Goal: Information Seeking & Learning: Learn about a topic

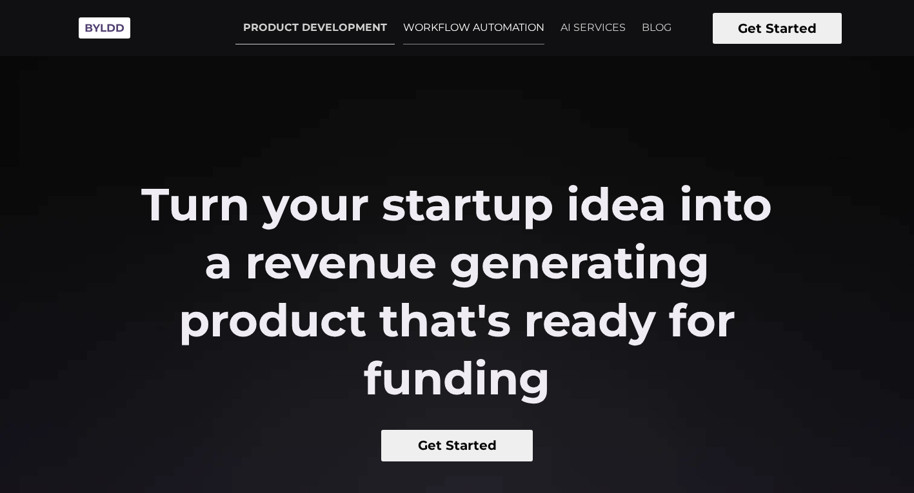
click at [468, 28] on link "WORKFLOW AUTOMATION" at bounding box center [473, 28] width 157 height 32
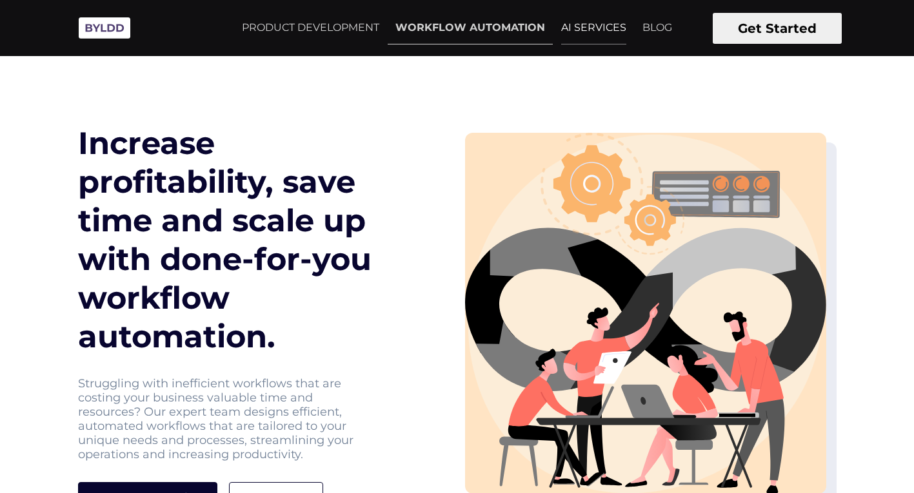
click at [572, 27] on link "AI SERVICES" at bounding box center [593, 28] width 81 height 32
click at [280, 33] on link "PRODUCT DEVELOPMENT" at bounding box center [310, 28] width 153 height 32
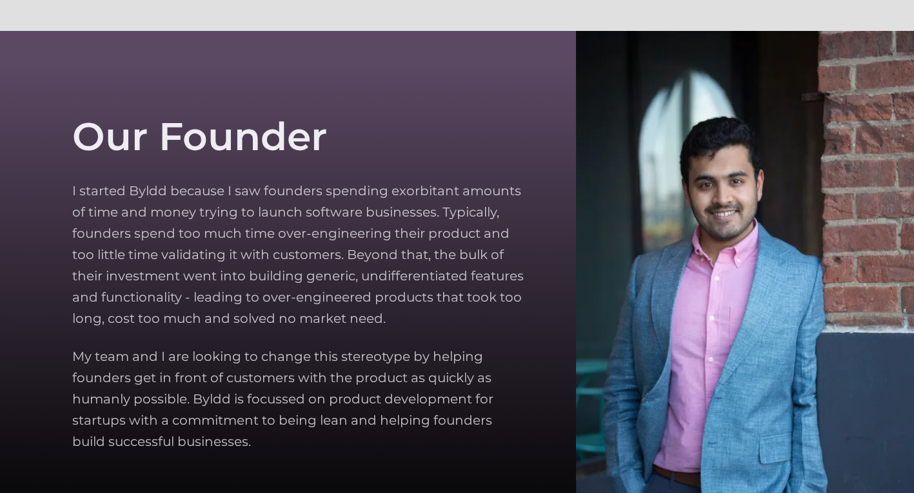
scroll to position [3661, 0]
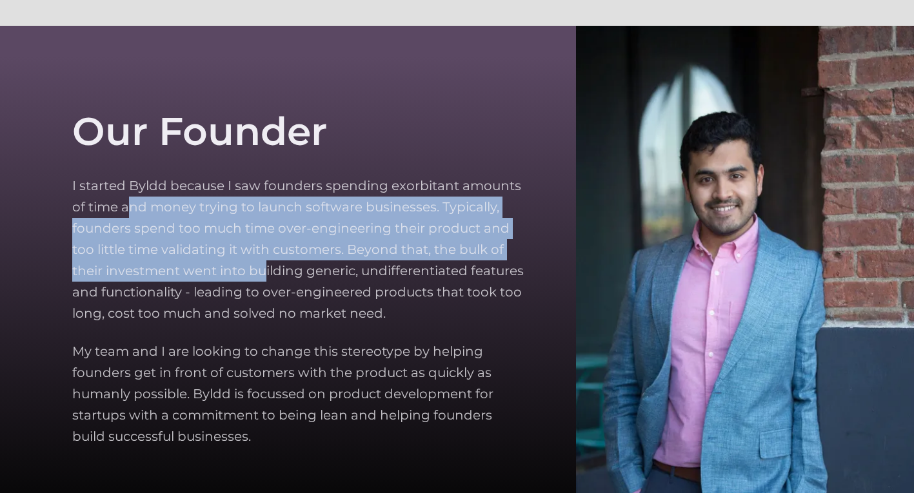
drag, startPoint x: 127, startPoint y: 204, endPoint x: 268, endPoint y: 281, distance: 160.2
click at [267, 281] on p "I started Byldd because I saw founders spending exorbitant amounts of time and …" at bounding box center [298, 249] width 452 height 149
click at [268, 281] on p "I started Byldd because I saw founders spending exorbitant amounts of time and …" at bounding box center [298, 249] width 452 height 149
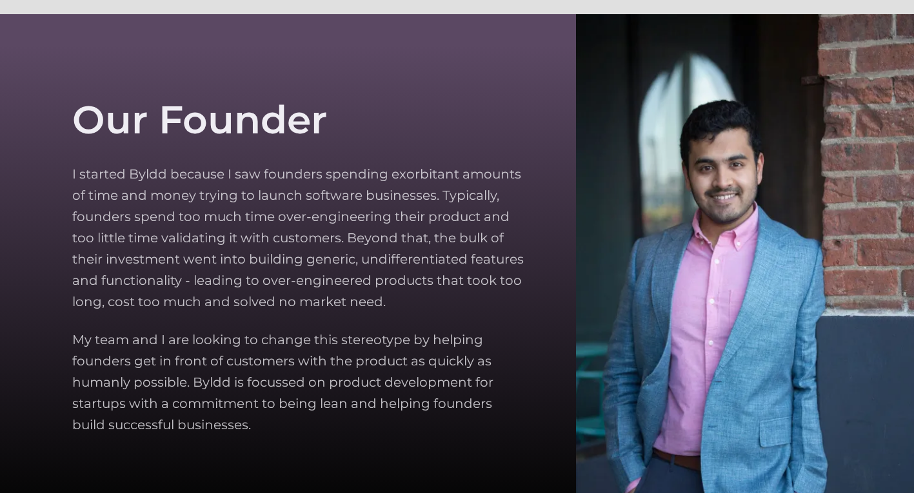
scroll to position [3678, 0]
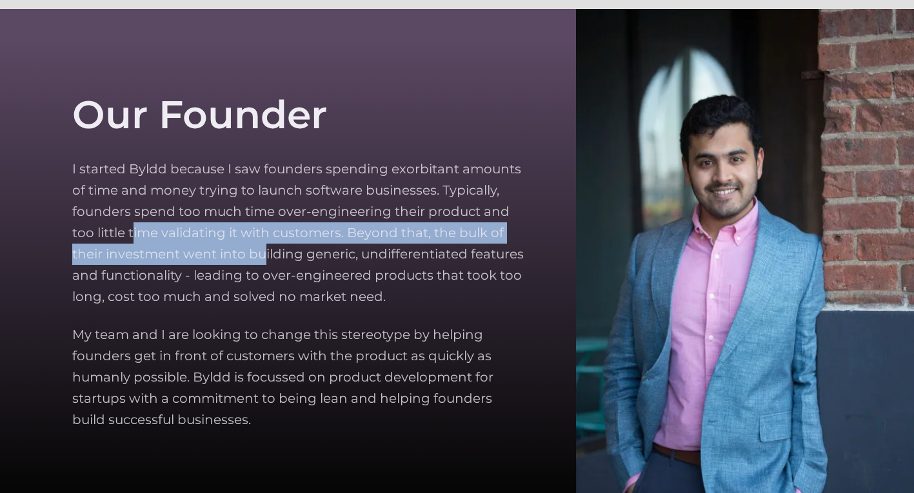
drag, startPoint x: 132, startPoint y: 232, endPoint x: 264, endPoint y: 262, distance: 136.4
click at [264, 262] on p "I started Byldd because I saw founders spending exorbitant amounts of time and …" at bounding box center [298, 233] width 452 height 149
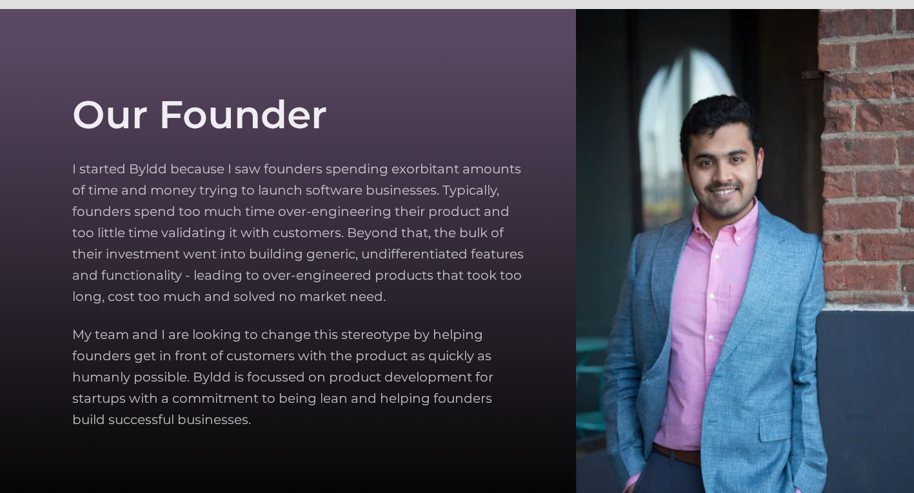
click at [268, 274] on p "I started Byldd because I saw founders spending exorbitant amounts of time and …" at bounding box center [298, 233] width 452 height 149
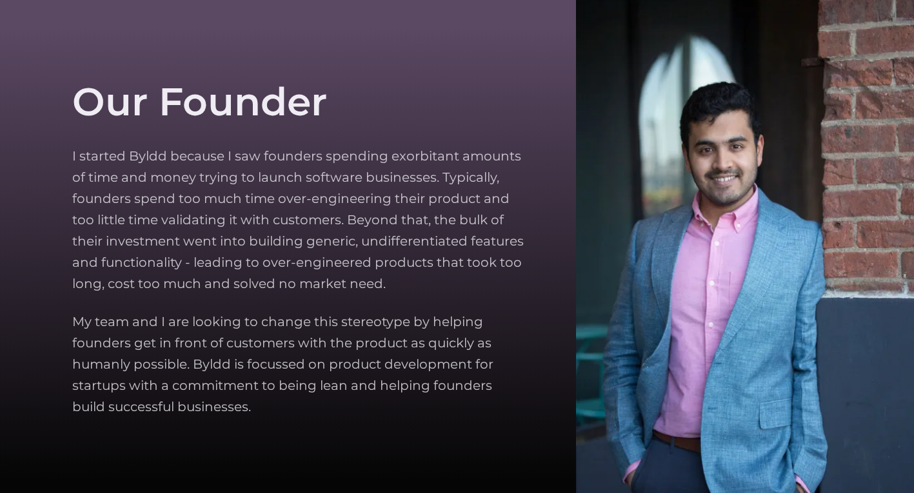
scroll to position [3693, 0]
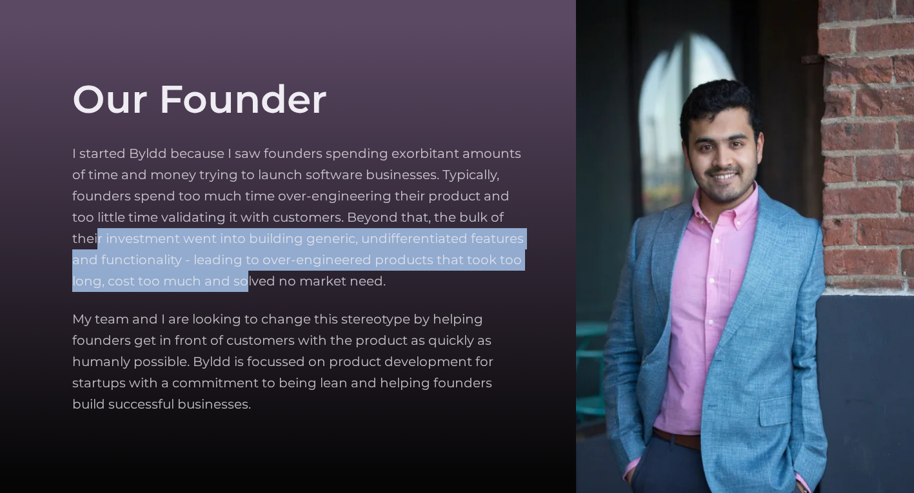
drag, startPoint x: 97, startPoint y: 242, endPoint x: 246, endPoint y: 272, distance: 152.5
click at [246, 272] on p "I started Byldd because I saw founders spending exorbitant amounts of time and …" at bounding box center [298, 217] width 452 height 149
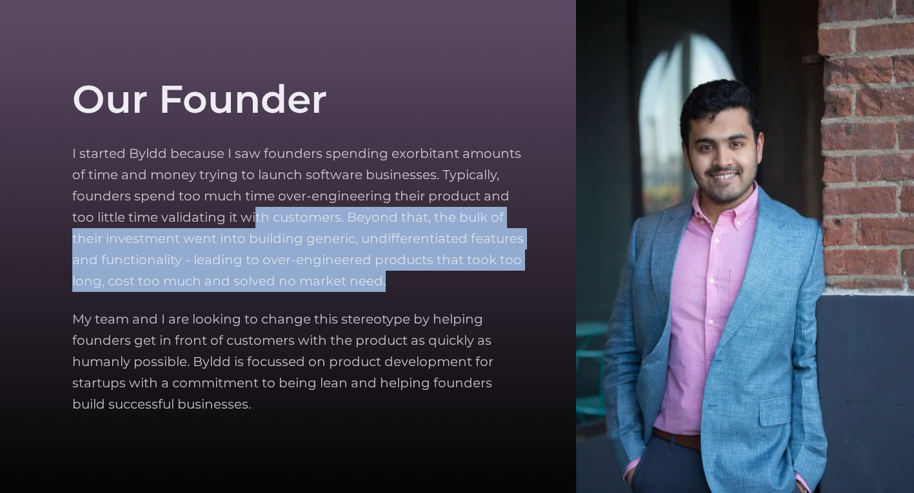
drag, startPoint x: 393, startPoint y: 284, endPoint x: 255, endPoint y: 226, distance: 149.7
click at [255, 226] on p "I started Byldd because I saw founders spending exorbitant amounts of time and …" at bounding box center [298, 217] width 452 height 149
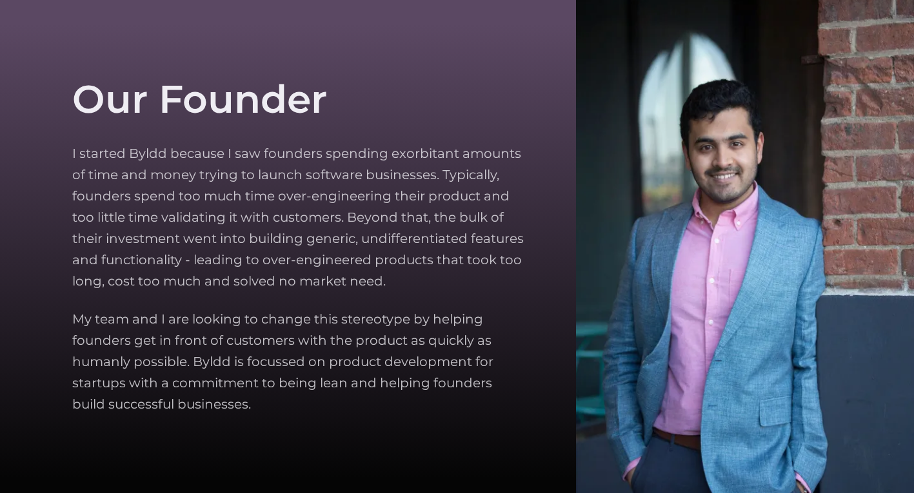
click at [260, 233] on p "I started Byldd because I saw founders spending exorbitant amounts of time and …" at bounding box center [298, 217] width 452 height 149
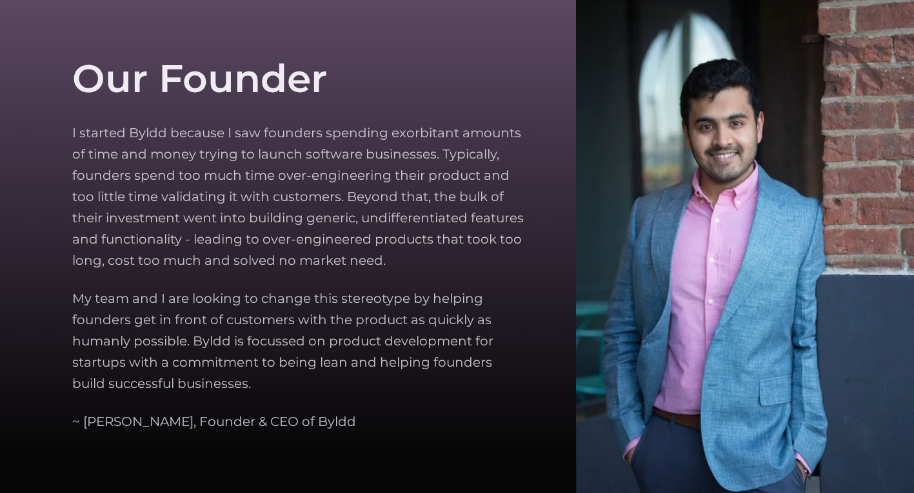
scroll to position [3717, 0]
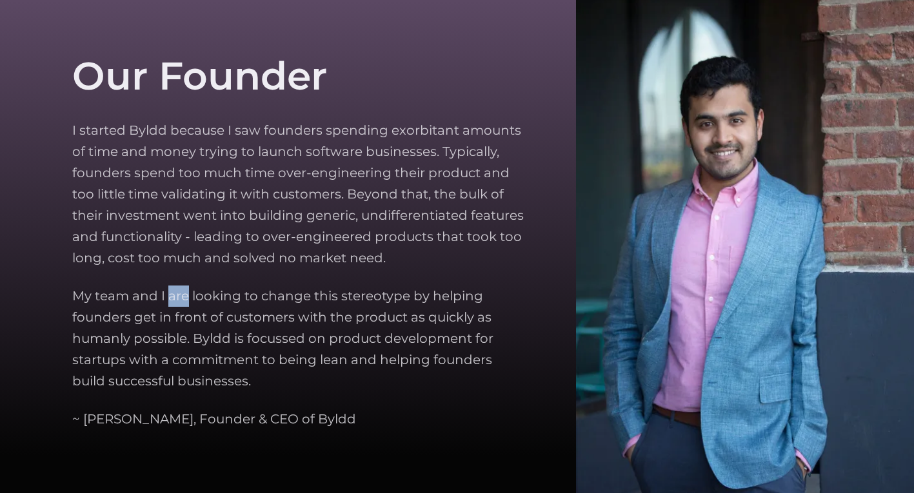
drag, startPoint x: 169, startPoint y: 298, endPoint x: 188, endPoint y: 298, distance: 19.3
click at [188, 299] on p "My team and I are looking to change this stereotype by helping founders get in …" at bounding box center [298, 339] width 452 height 106
click at [188, 298] on p "My team and I are looking to change this stereotype by helping founders get in …" at bounding box center [298, 339] width 452 height 106
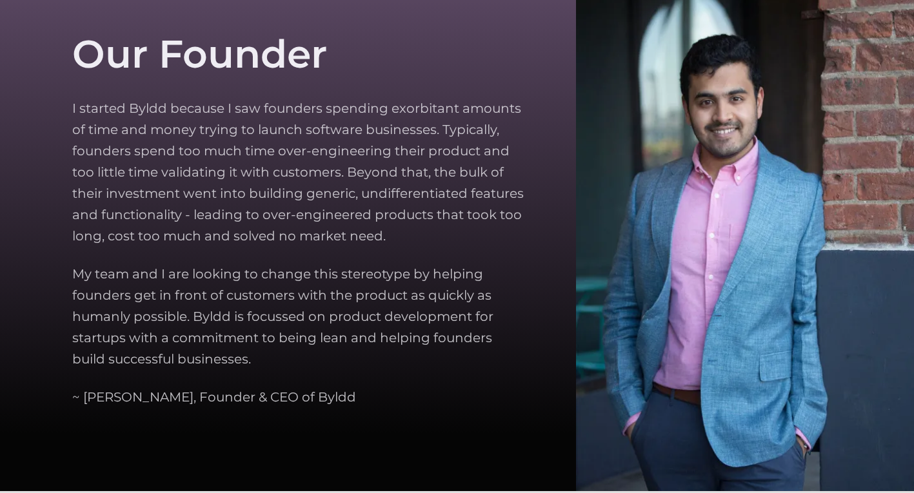
scroll to position [3739, 0]
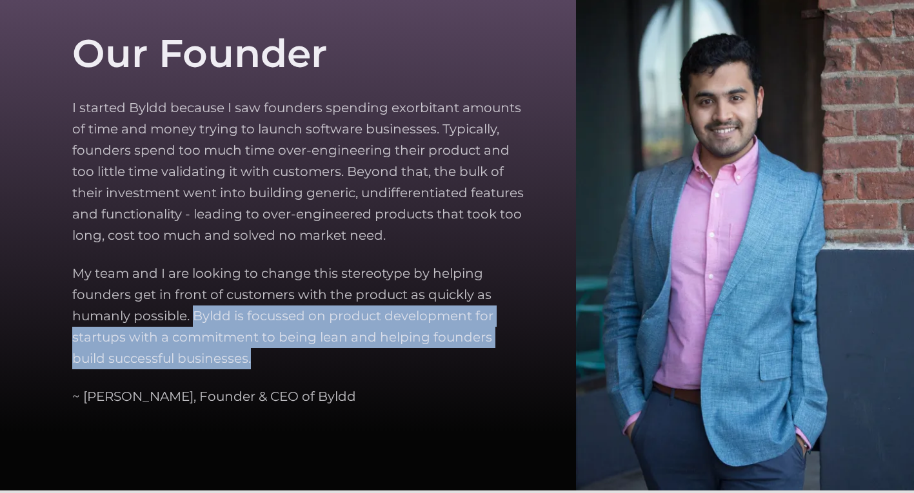
drag, startPoint x: 264, startPoint y: 360, endPoint x: 193, endPoint y: 317, distance: 82.5
click at [193, 317] on p "My team and I are looking to change this stereotype by helping founders get in …" at bounding box center [298, 316] width 452 height 106
drag, startPoint x: 193, startPoint y: 317, endPoint x: 279, endPoint y: 364, distance: 97.3
click at [281, 362] on p "My team and I are looking to change this stereotype by helping founders get in …" at bounding box center [298, 316] width 452 height 106
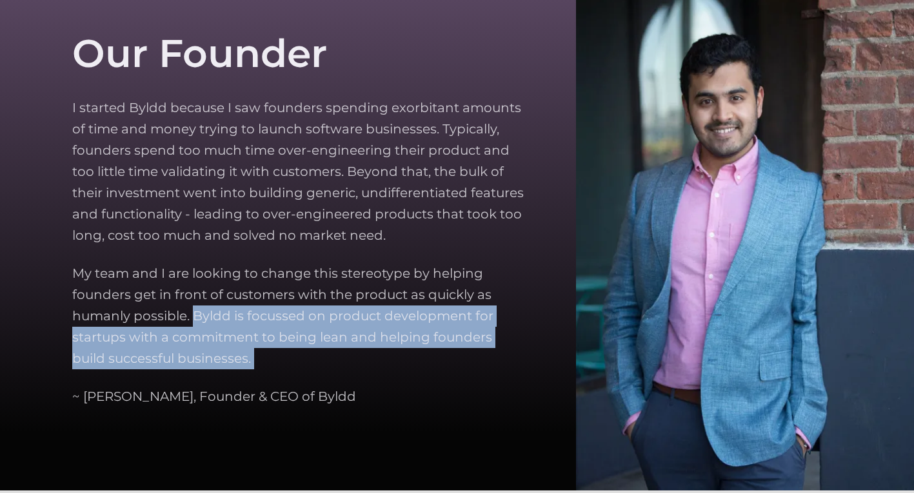
click at [279, 364] on p "My team and I are looking to change this stereotype by helping founders get in …" at bounding box center [298, 316] width 452 height 106
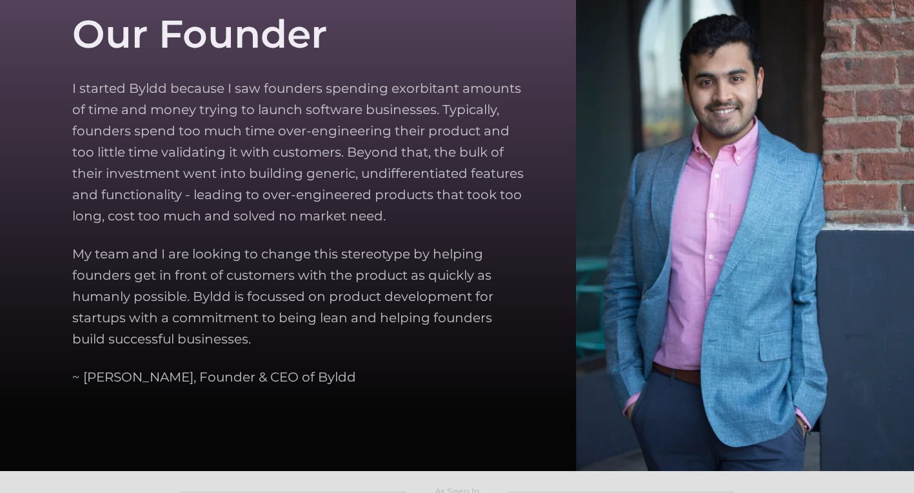
scroll to position [3759, 0]
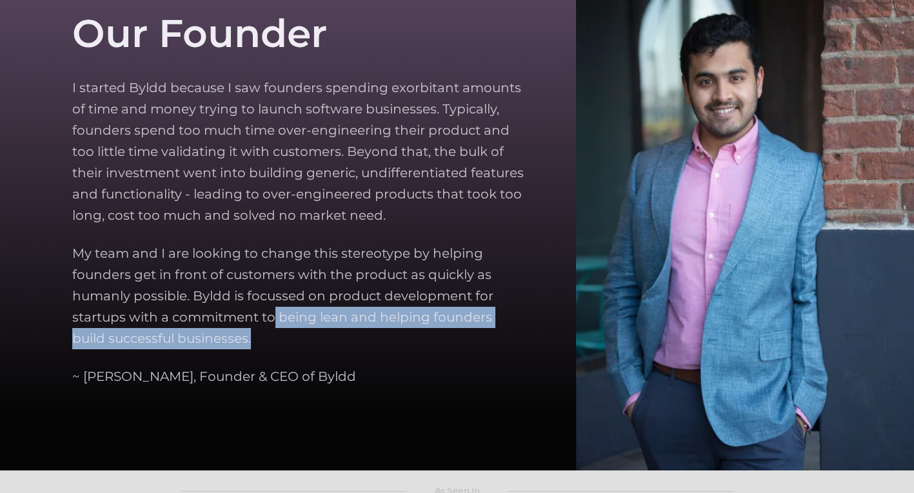
drag, startPoint x: 275, startPoint y: 317, endPoint x: 345, endPoint y: 332, distance: 71.3
click at [346, 332] on p "My team and I are looking to change this stereotype by helping founders get in …" at bounding box center [298, 296] width 452 height 106
click at [345, 332] on p "My team and I are looking to change this stereotype by helping founders get in …" at bounding box center [298, 296] width 452 height 106
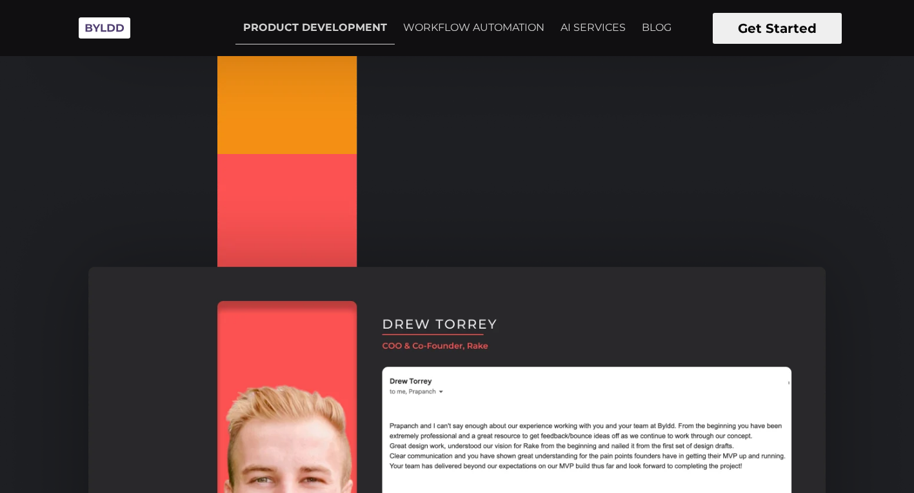
scroll to position [1093, 0]
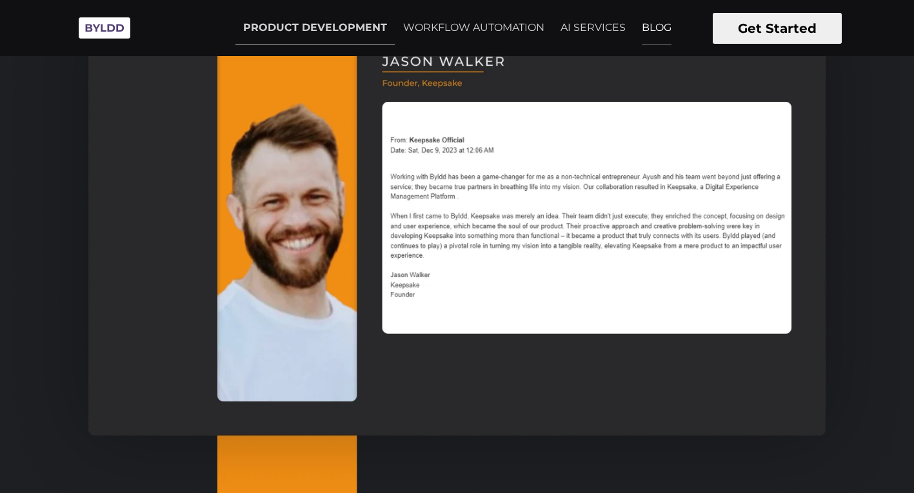
click at [651, 23] on link "BLOG" at bounding box center [656, 28] width 45 height 32
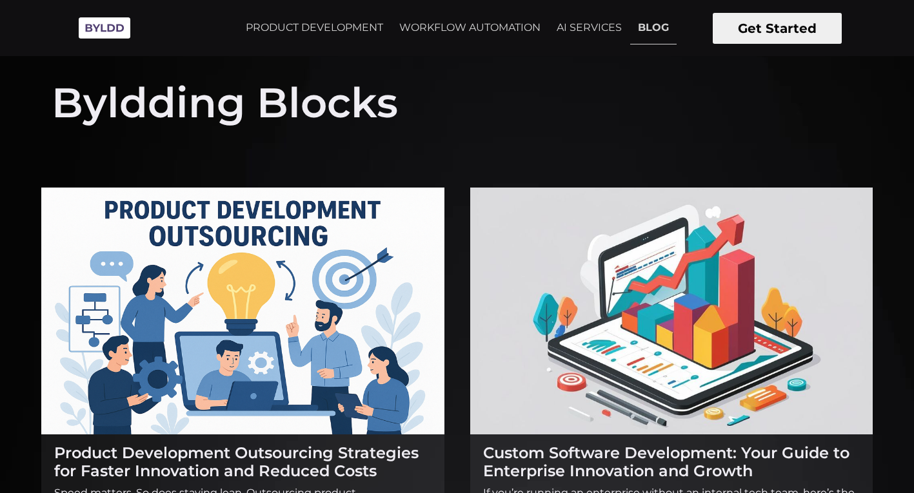
click at [112, 27] on img at bounding box center [104, 27] width 64 height 35
